Goal: Task Accomplishment & Management: Complete application form

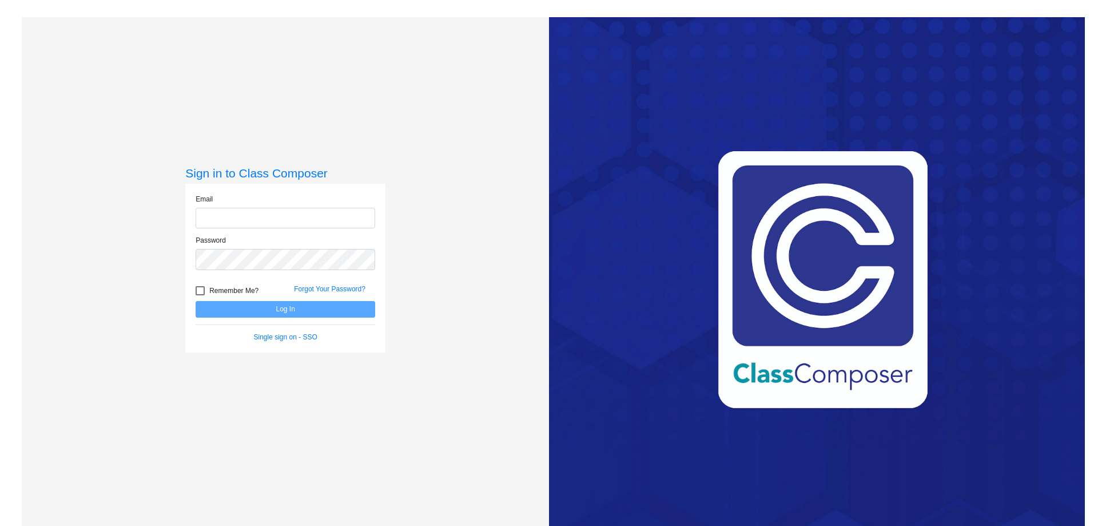
click at [254, 217] on input "email" at bounding box center [286, 218] width 180 height 21
type input "[EMAIL_ADDRESS][DOMAIN_NAME]"
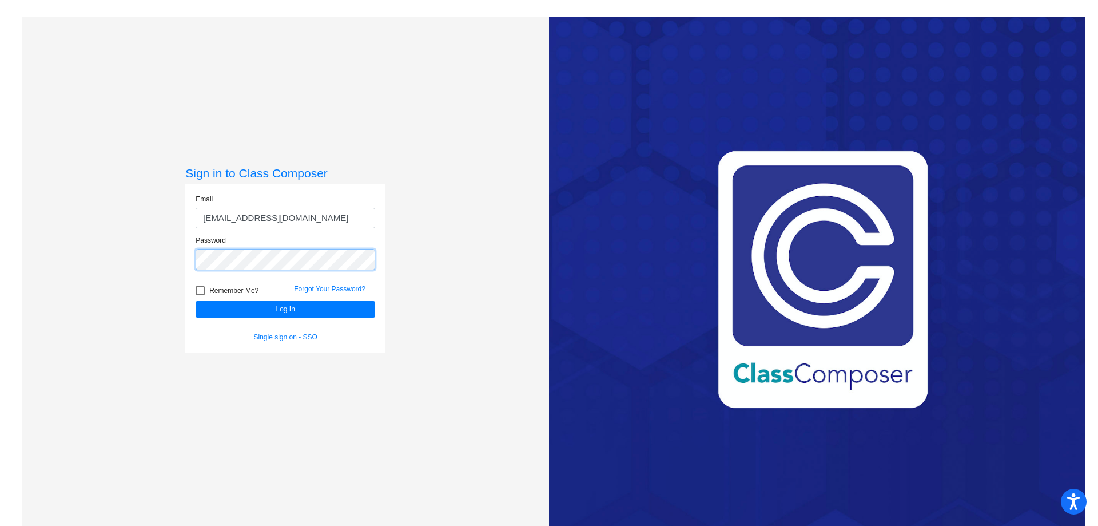
click at [196, 301] on button "Log In" at bounding box center [286, 309] width 180 height 17
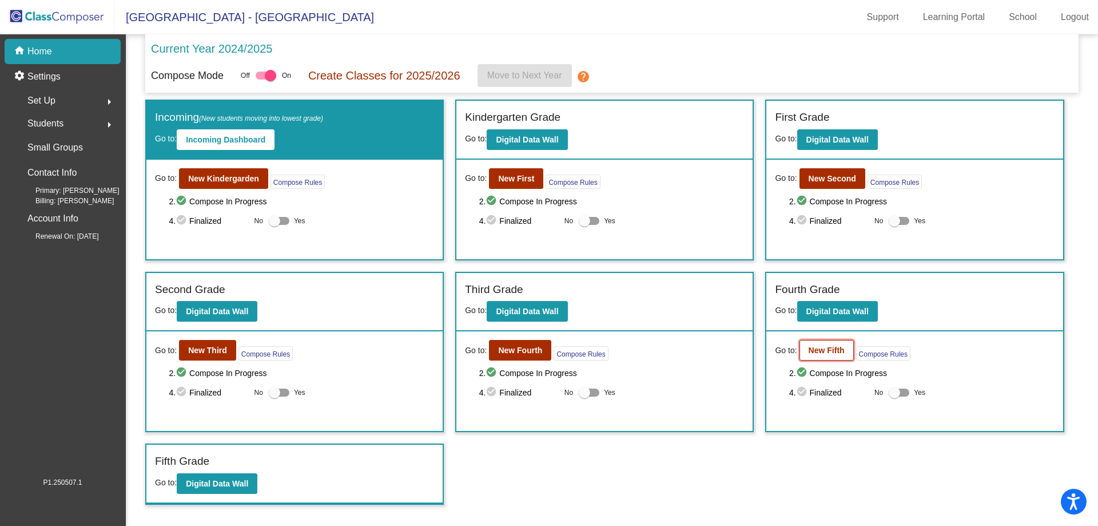
click at [824, 353] on b "New Fifth" at bounding box center [827, 349] width 36 height 9
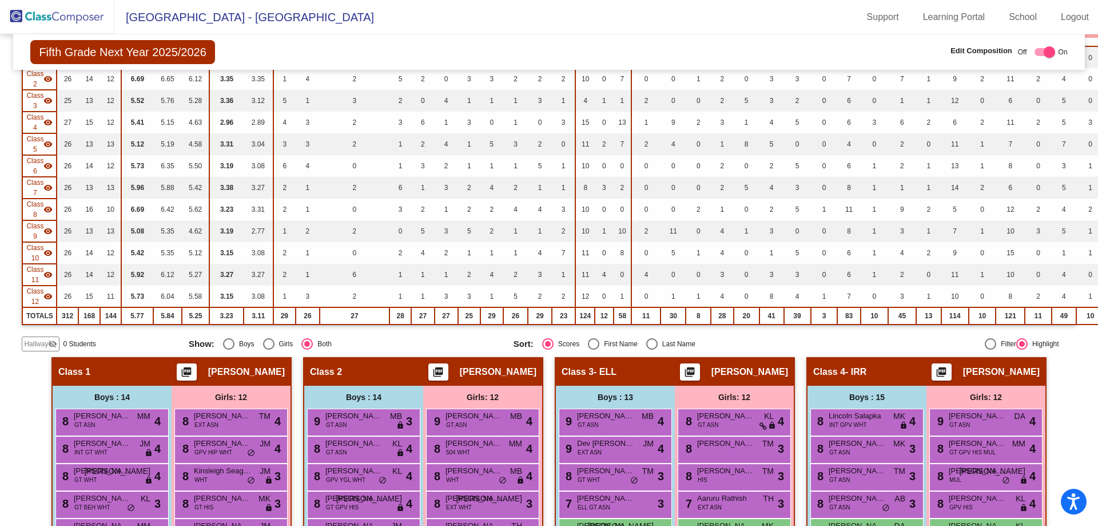
scroll to position [172, 0]
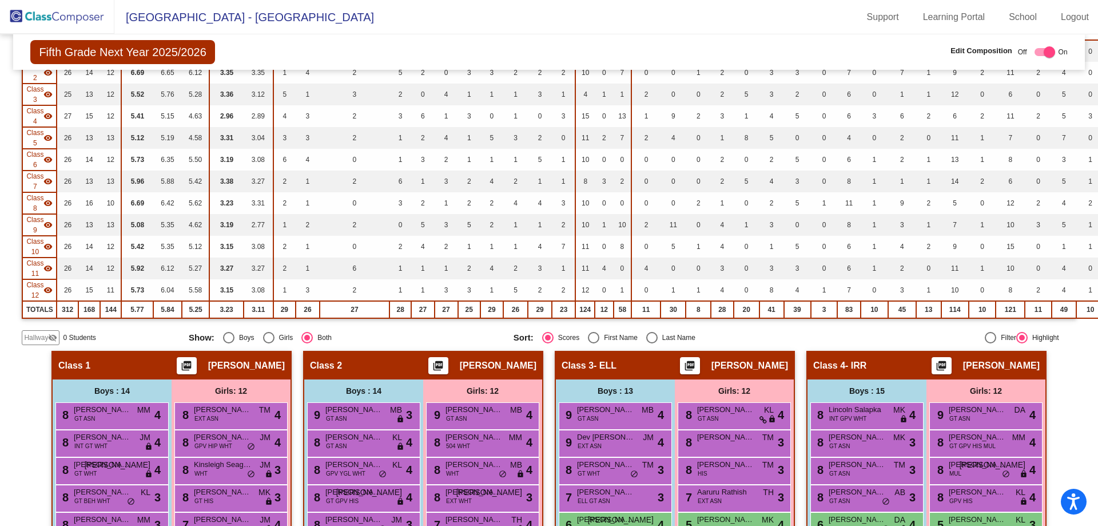
click at [38, 337] on span "Hallway" at bounding box center [36, 337] width 24 height 10
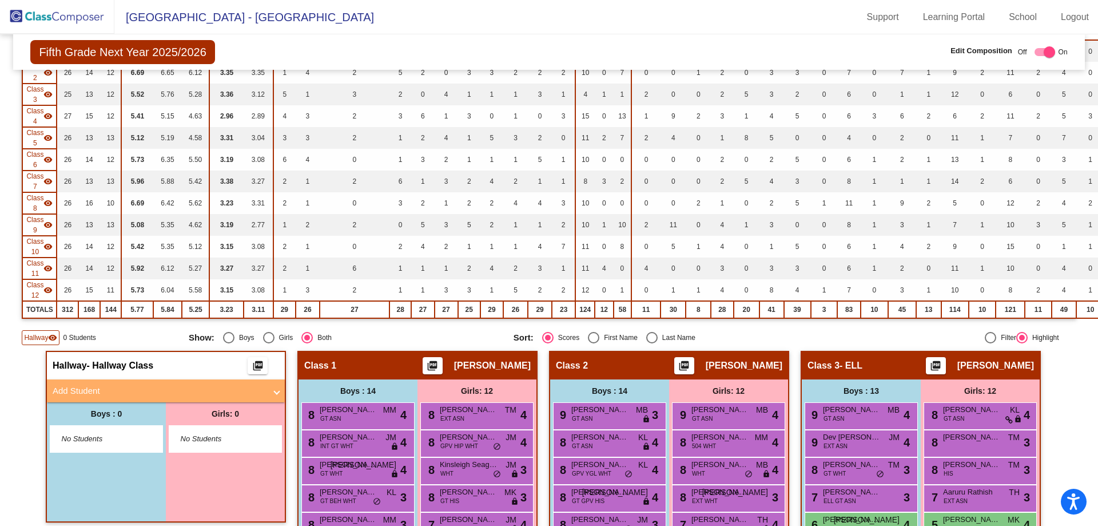
click at [87, 389] on mat-panel-title "Add Student" at bounding box center [159, 390] width 213 height 13
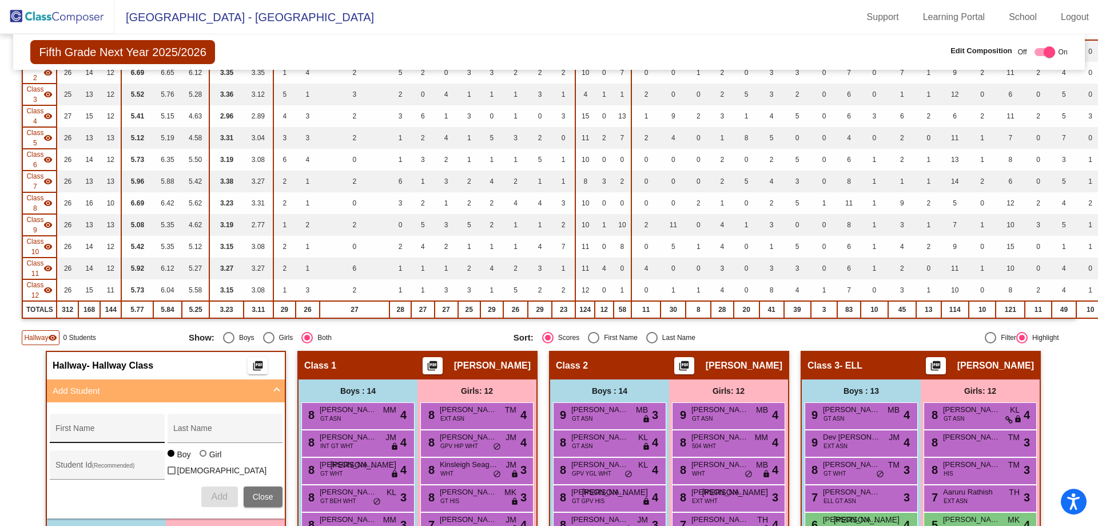
click at [81, 421] on div "First Name" at bounding box center [106, 431] width 103 height 23
type input "Kaleb"
type input "Johnson"
click at [75, 467] on input "Student Id (Recommended)" at bounding box center [106, 468] width 103 height 9
paste input "171719"
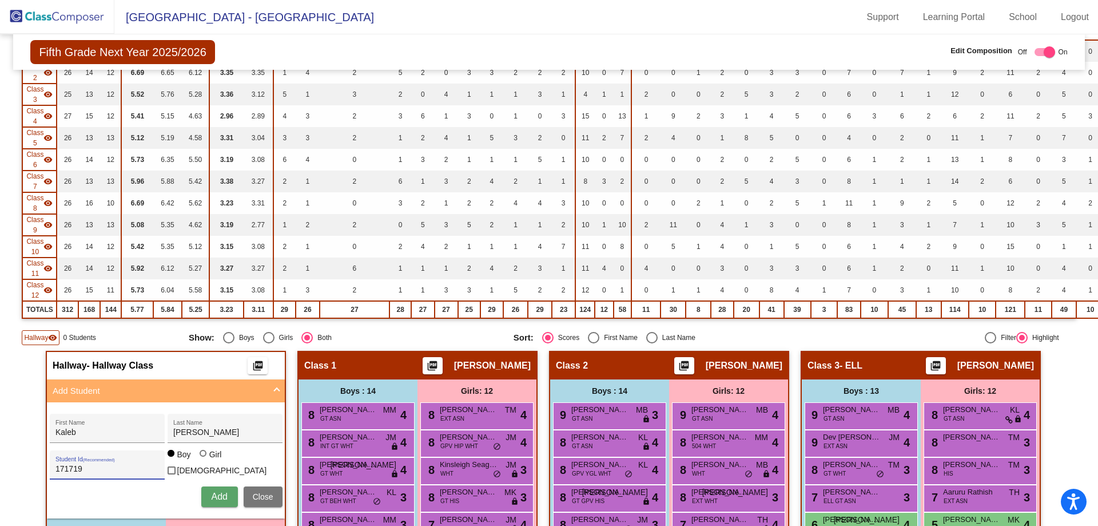
type input "171719"
click at [222, 500] on button "Add" at bounding box center [219, 496] width 37 height 21
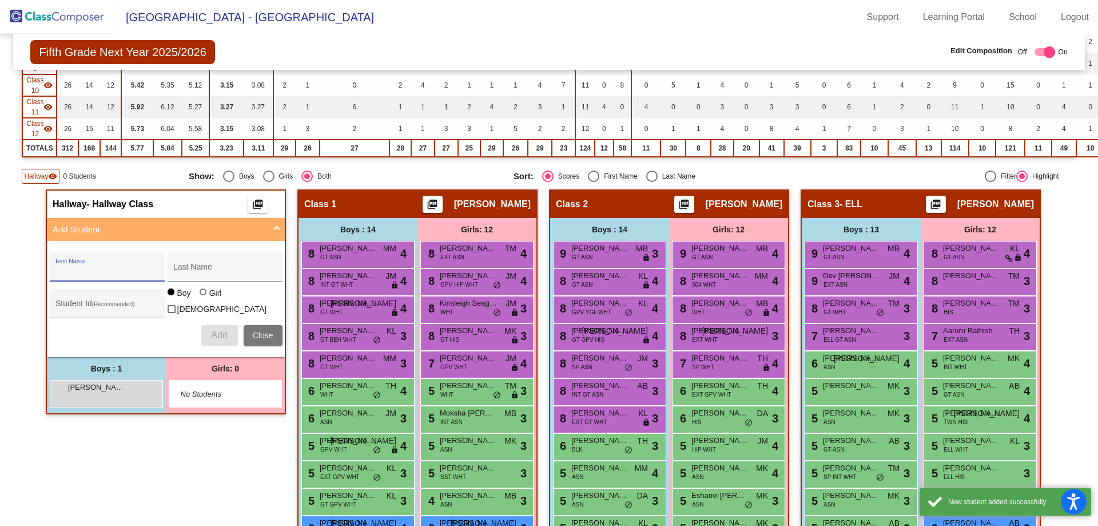
scroll to position [343, 0]
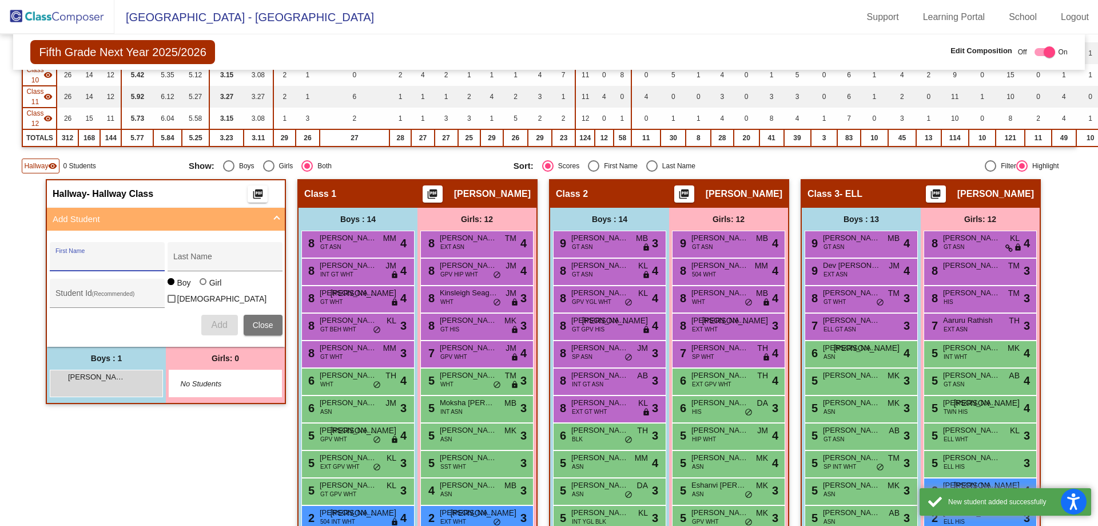
click at [92, 392] on div "Kaleb Johnson lock do_not_disturb_alt" at bounding box center [106, 382] width 113 height 27
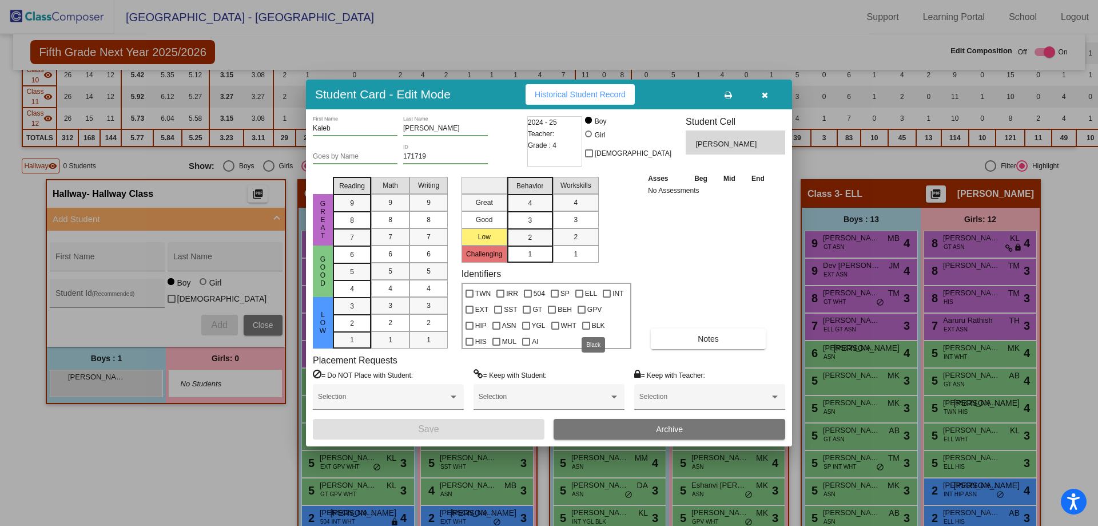
click at [586, 326] on div at bounding box center [586, 325] width 8 height 8
click at [586, 329] on input "BLK" at bounding box center [586, 329] width 1 height 1
checkbox input "true"
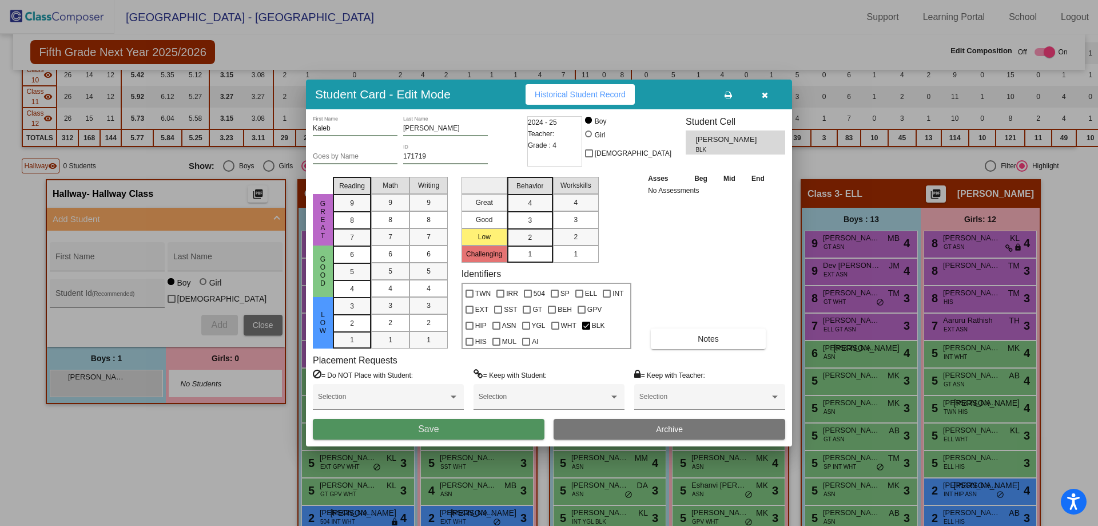
click at [418, 431] on span "Save" at bounding box center [428, 429] width 21 height 10
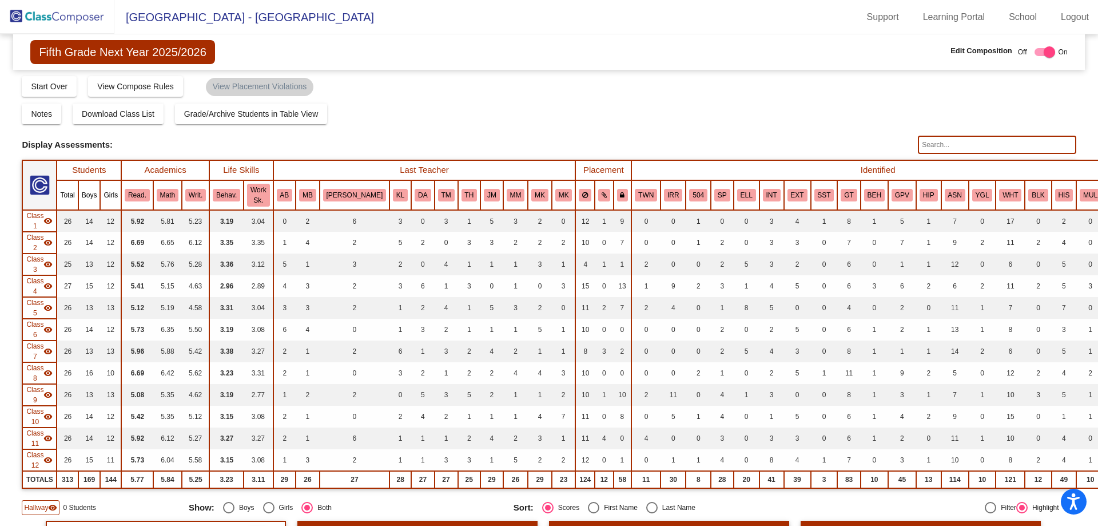
scroll to position [0, 0]
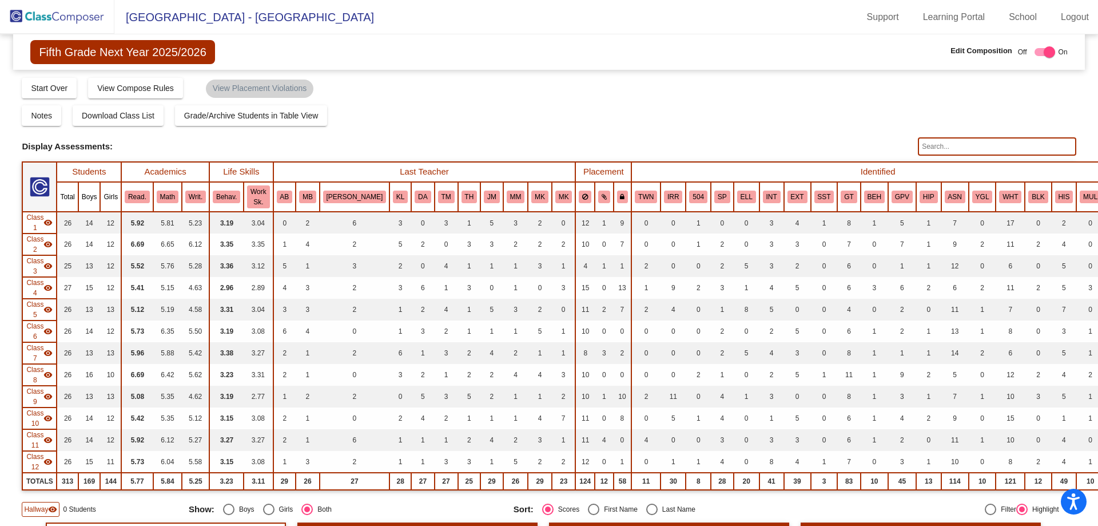
click at [55, 25] on img at bounding box center [57, 17] width 114 height 34
